Goal: Download file/media

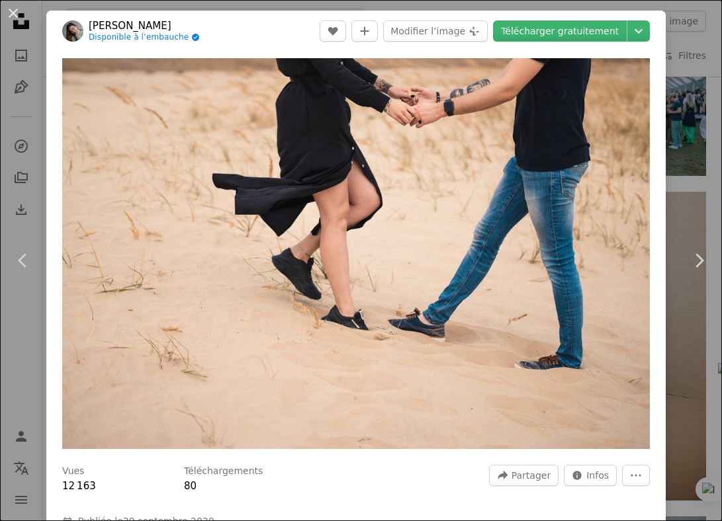
scroll to position [1093, 0]
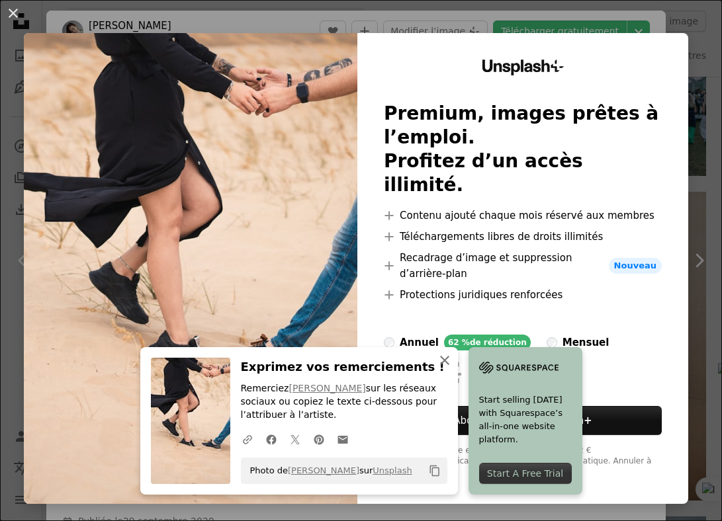
click at [453, 360] on icon "An X shape" at bounding box center [445, 361] width 16 height 16
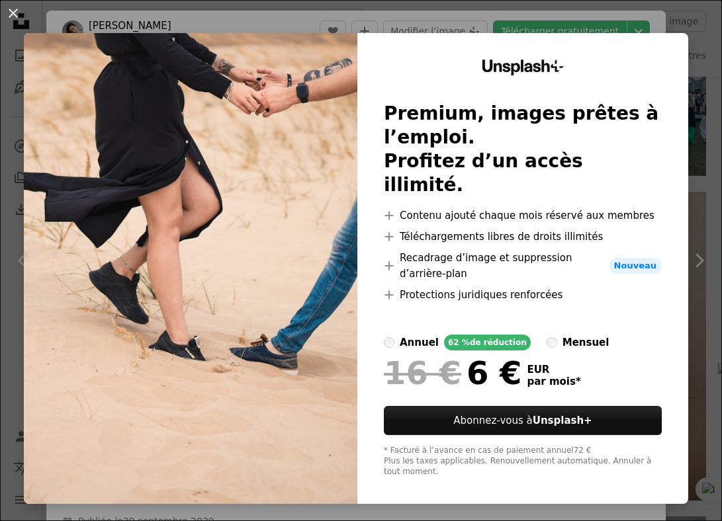
click at [401, 509] on div "An X shape Unsplash+ Premium, images prêtes à l’emploi. Profitez d’un accès ill…" at bounding box center [361, 260] width 722 height 521
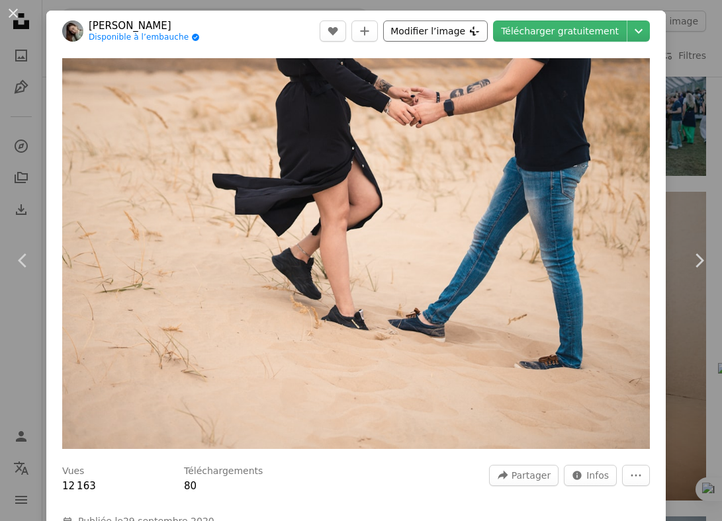
click at [456, 36] on button "Modifier l’image Plus sign for Unsplash+" at bounding box center [435, 31] width 105 height 21
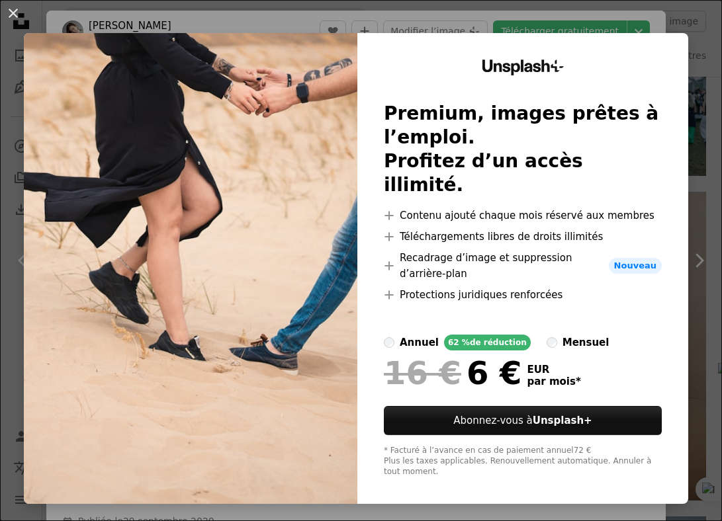
click at [476, 506] on div "An X shape Unsplash+ Premium, images prêtes à l’emploi. Profitez d’un accès ill…" at bounding box center [361, 260] width 722 height 521
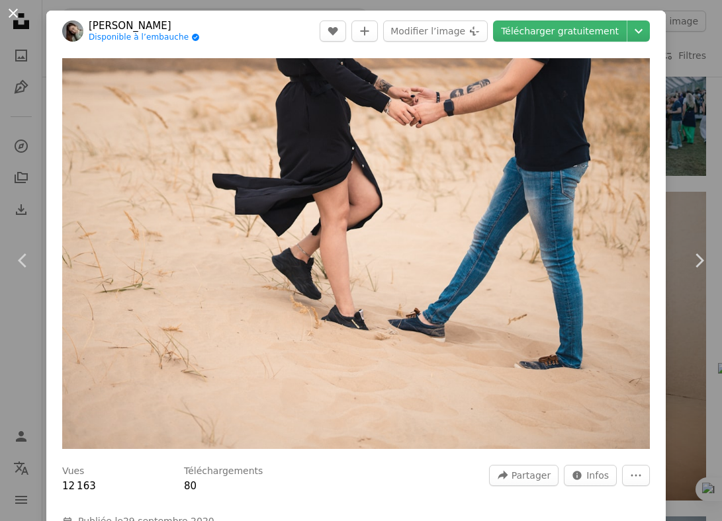
click at [15, 14] on button "An X shape" at bounding box center [13, 13] width 16 height 16
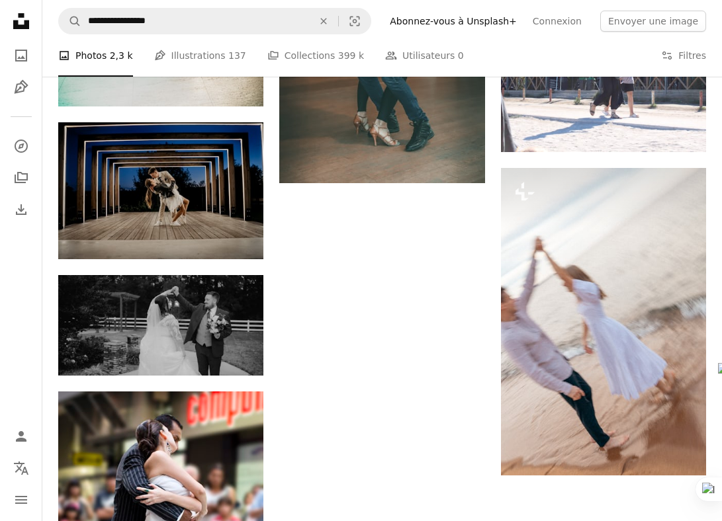
scroll to position [3037, 0]
